Goal: Task Accomplishment & Management: Complete application form

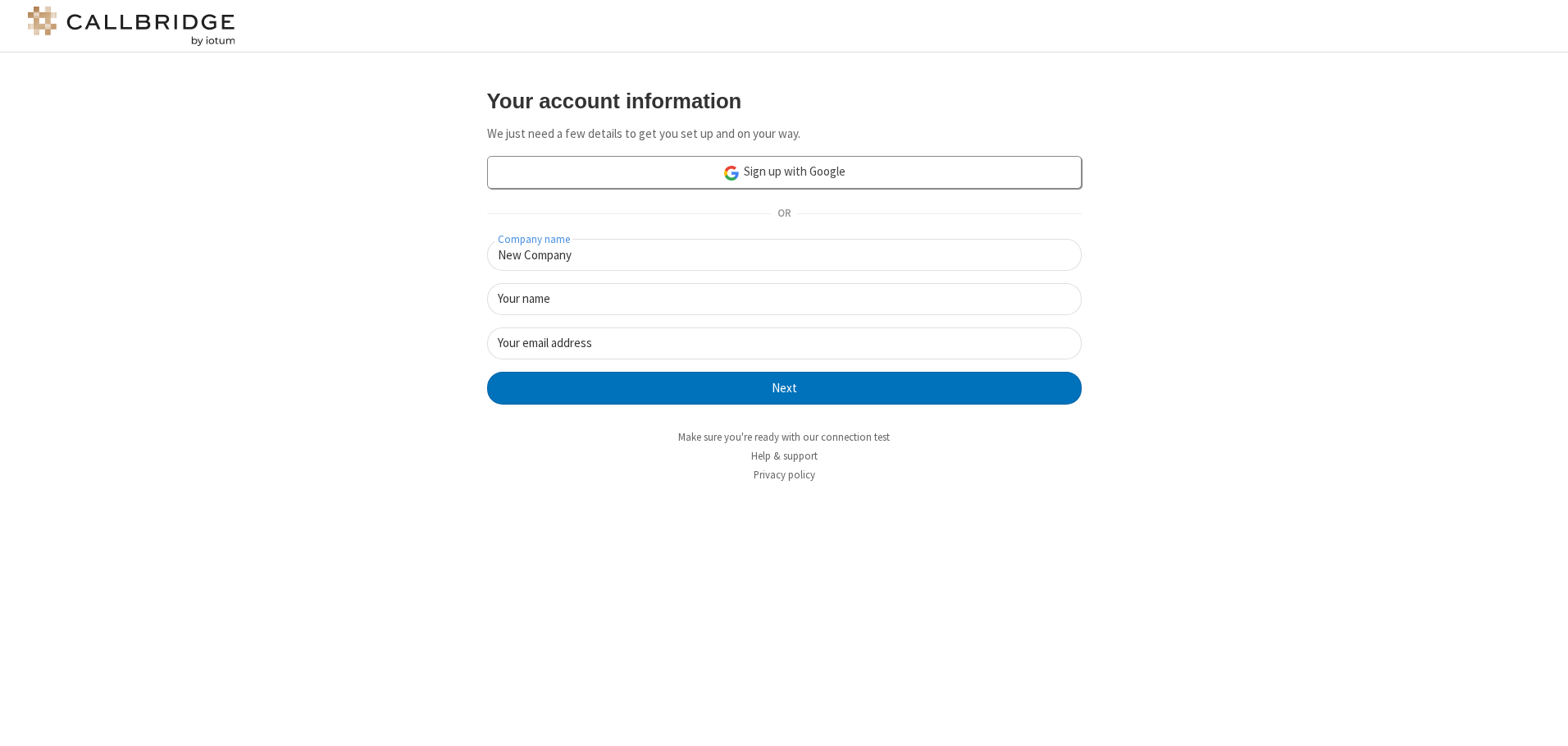
type input "New Company"
type input "New User"
type input "[EMAIL_ADDRESS][DOMAIN_NAME]"
click button "Next" at bounding box center [784, 388] width 595 height 33
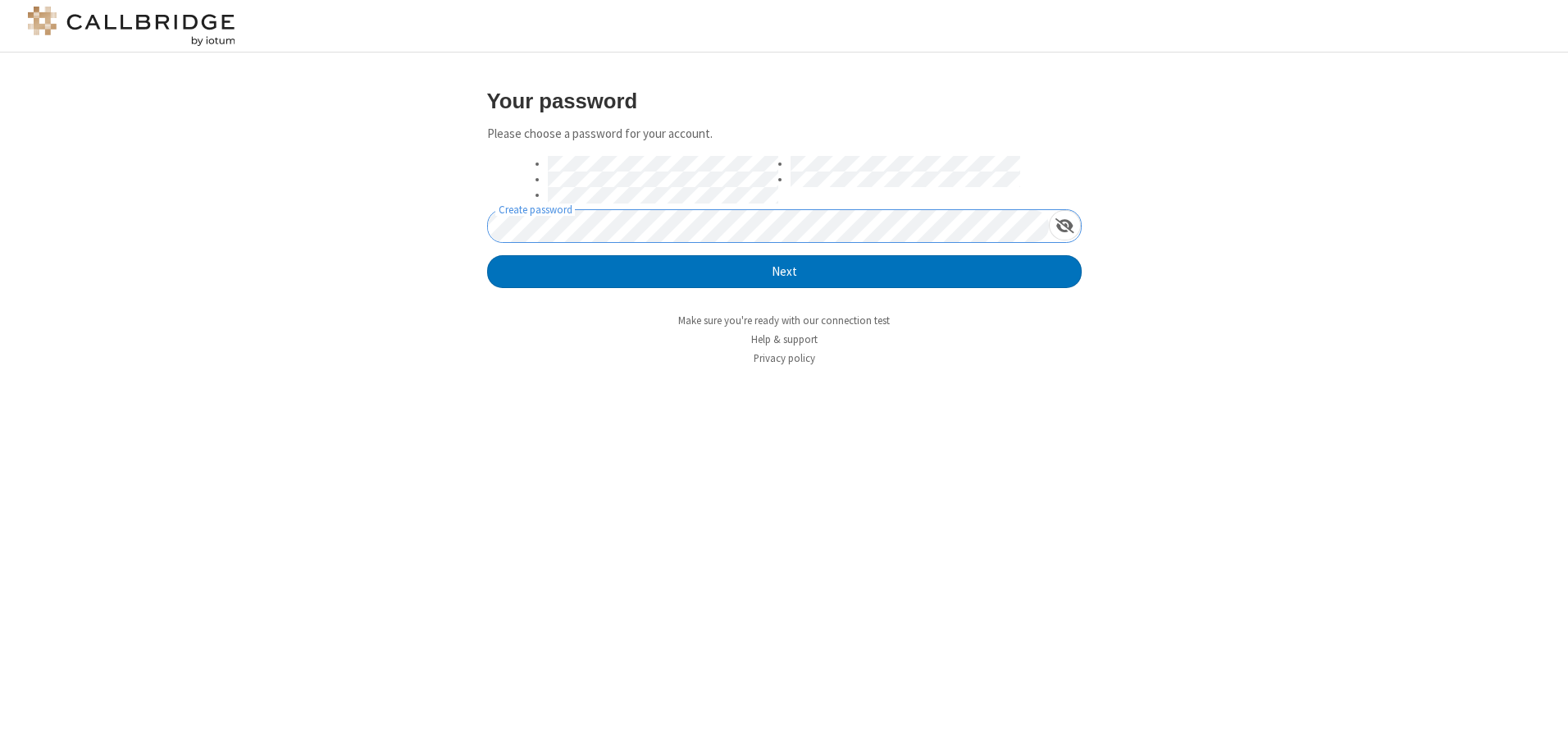
click button "Next" at bounding box center [784, 271] width 595 height 33
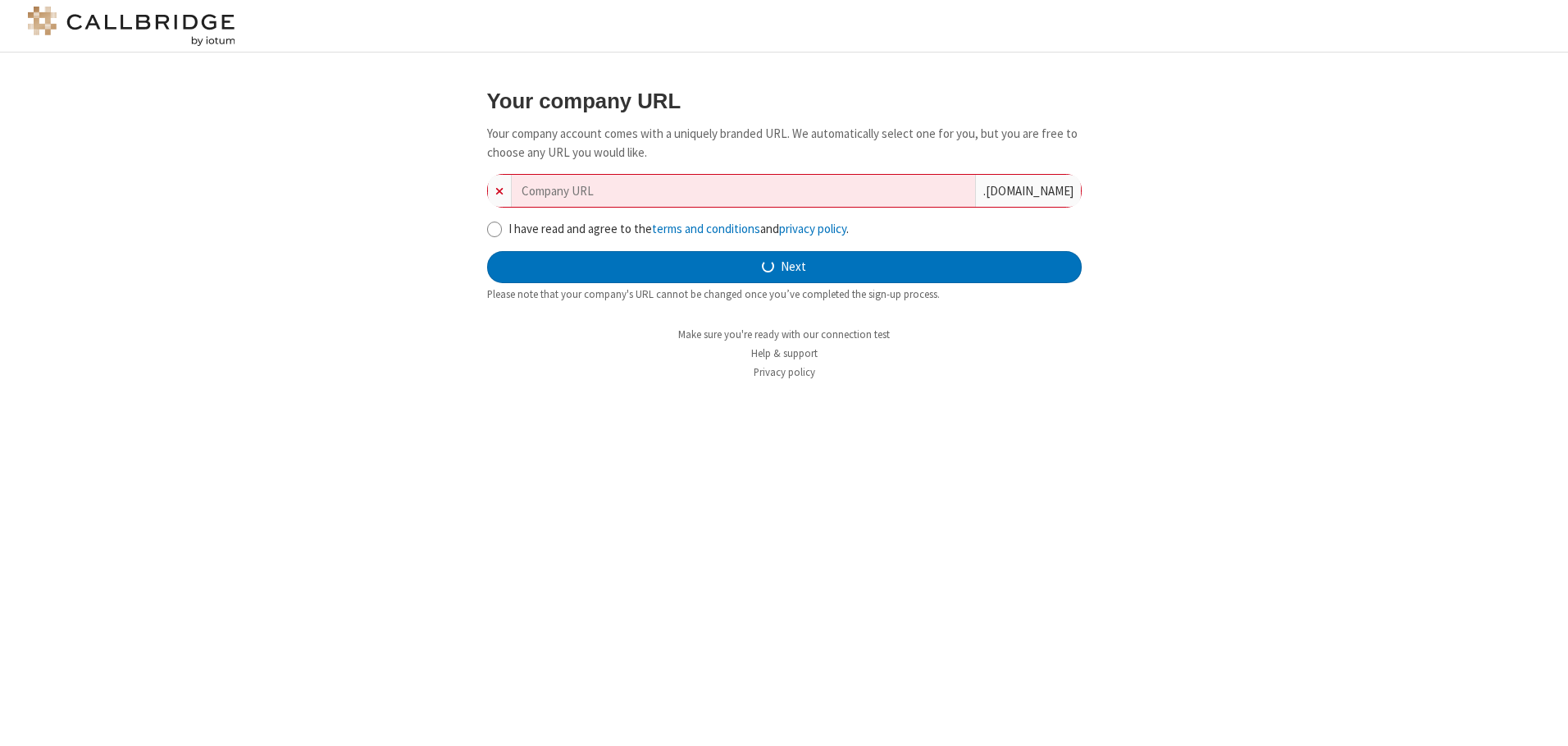
type input "new-company-inverse-32893"
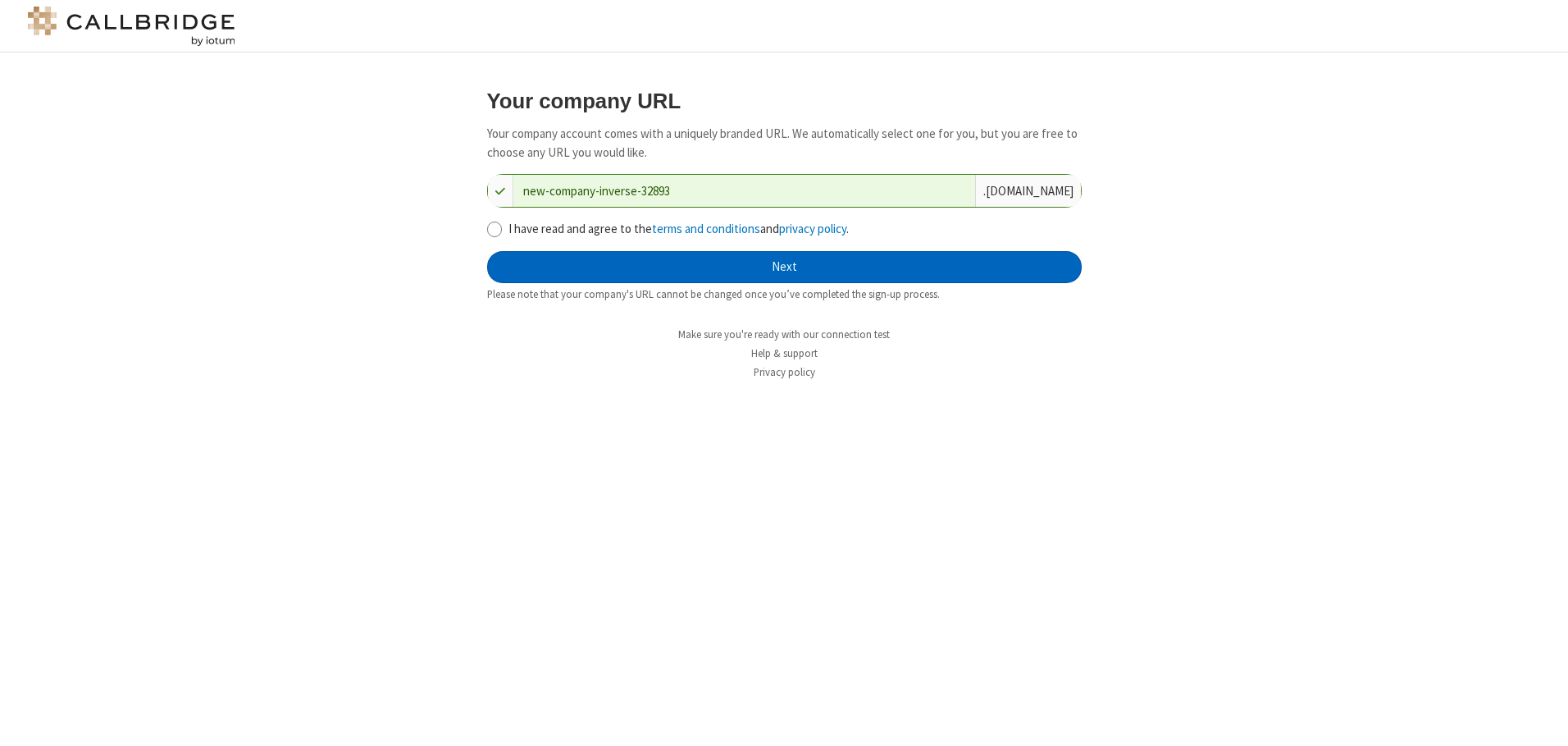
click at [784, 266] on button "Next" at bounding box center [784, 267] width 595 height 33
